Goal: Check status: Check status

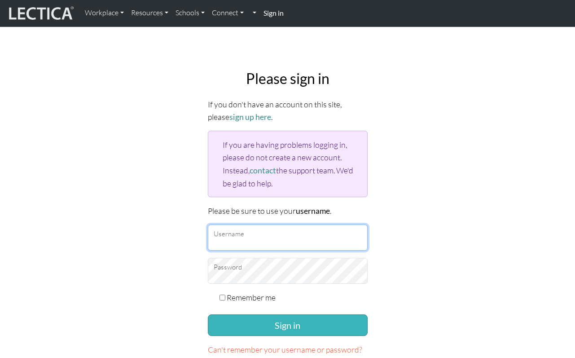
type input "fjtayk33@gmail.com"
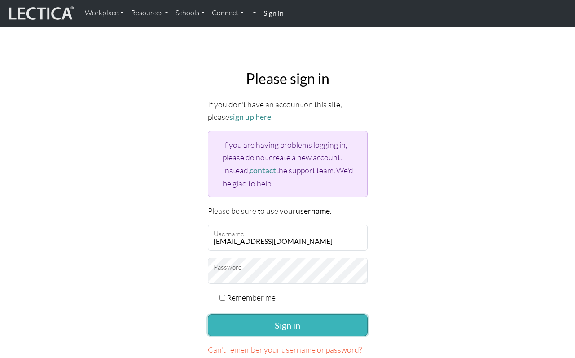
click at [234, 322] on button "Sign in" at bounding box center [288, 325] width 160 height 22
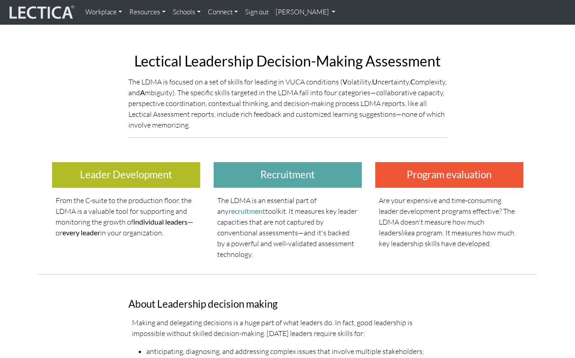
scroll to position [53, 0]
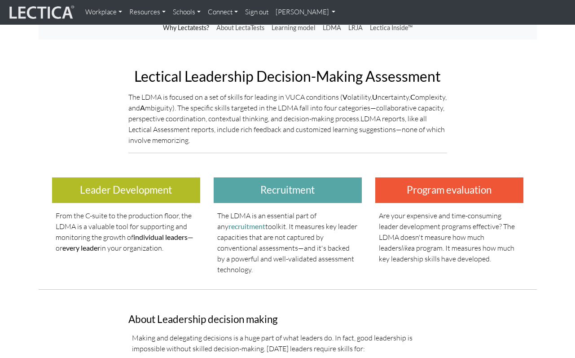
click at [292, 12] on link "[PERSON_NAME]" at bounding box center [305, 12] width 67 height 17
click at [294, 31] on link "My Profile" at bounding box center [317, 32] width 72 height 11
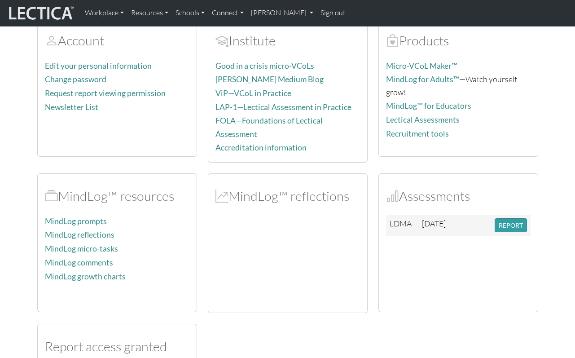
scroll to position [143, 0]
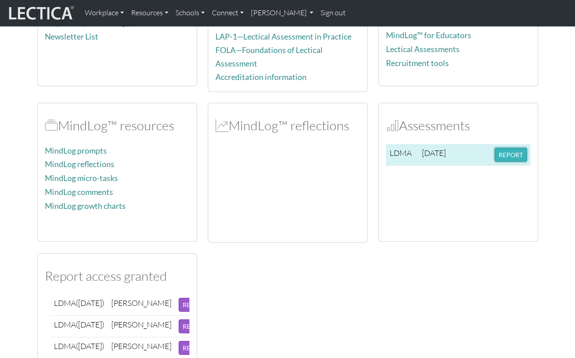
click at [513, 151] on button "REPORT" at bounding box center [510, 155] width 32 height 14
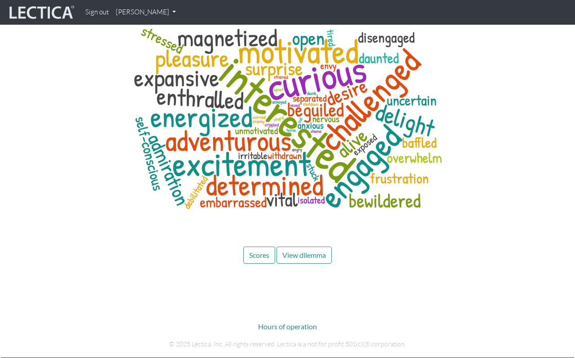
scroll to position [3629, 0]
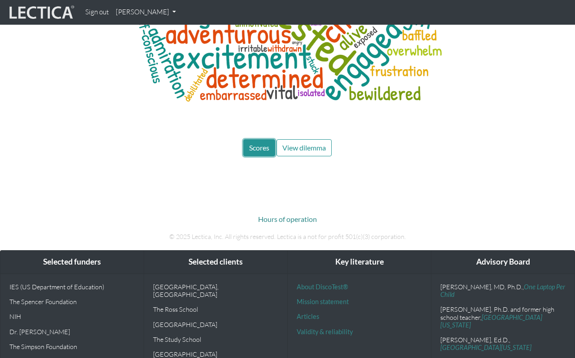
click at [265, 143] on span "Scores" at bounding box center [259, 147] width 20 height 9
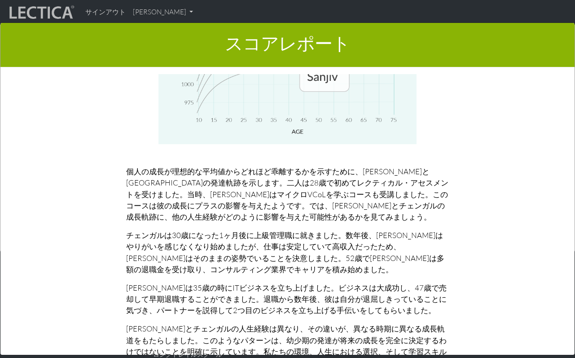
scroll to position [4293, 0]
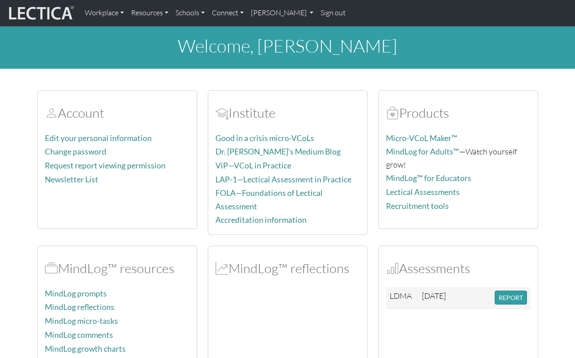
scroll to position [143, 0]
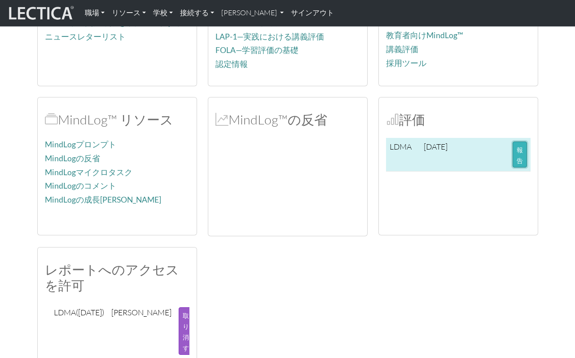
click at [515, 153] on button "報告" at bounding box center [519, 154] width 14 height 26
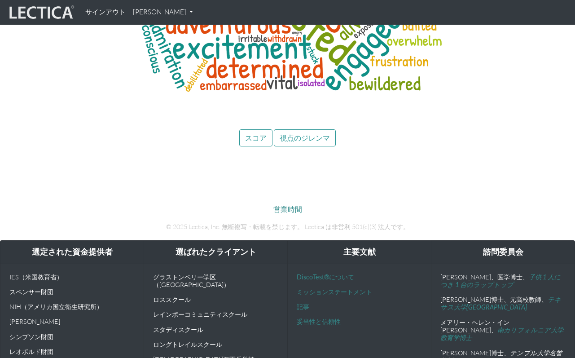
scroll to position [3750, 0]
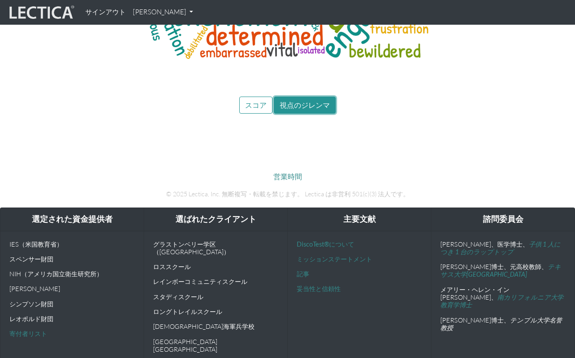
click at [298, 100] on font "視点のジレンマ" at bounding box center [305, 104] width 50 height 9
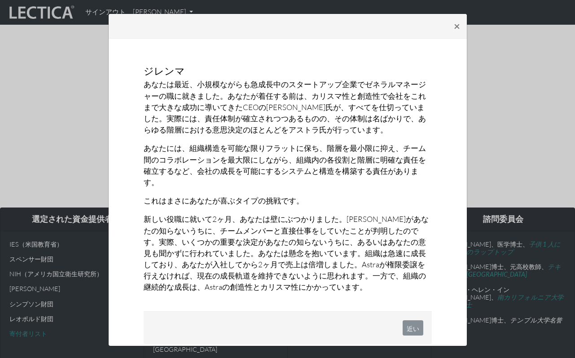
scroll to position [2, 0]
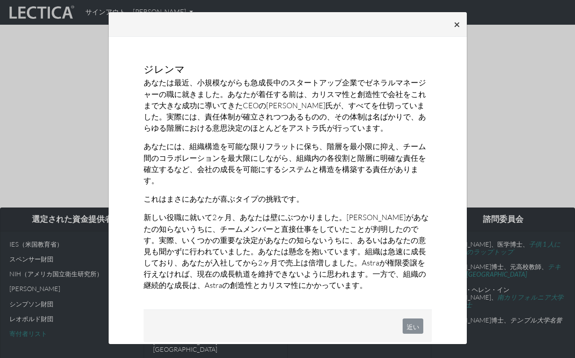
click at [459, 21] on font "×" at bounding box center [457, 23] width 6 height 13
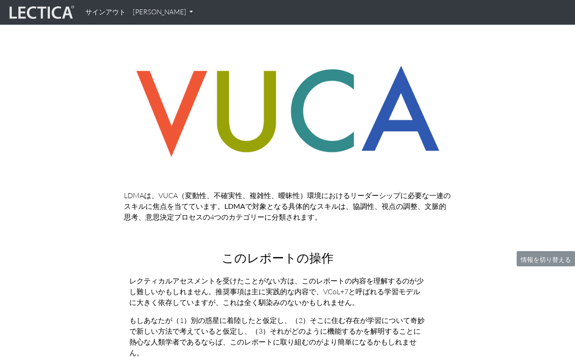
scroll to position [271, 0]
